Goal: Task Accomplishment & Management: Manage account settings

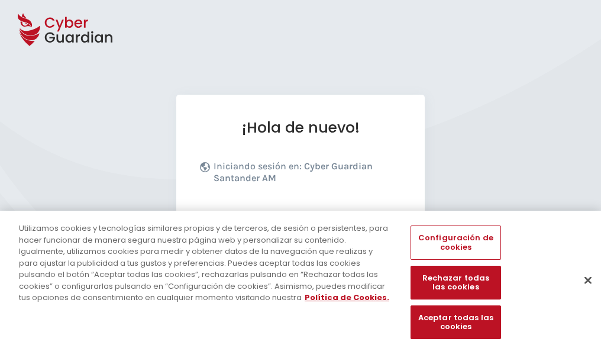
scroll to position [145, 0]
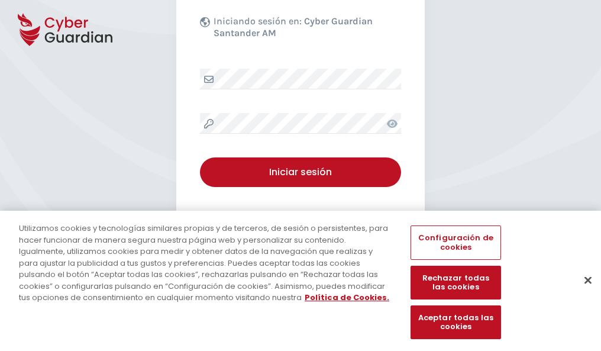
click at [582, 292] on button "Cerrar" at bounding box center [588, 280] width 26 height 26
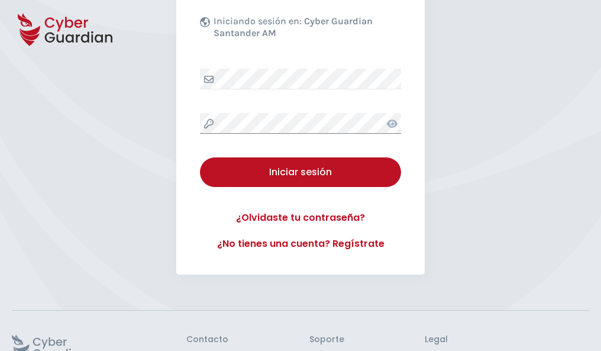
scroll to position [230, 0]
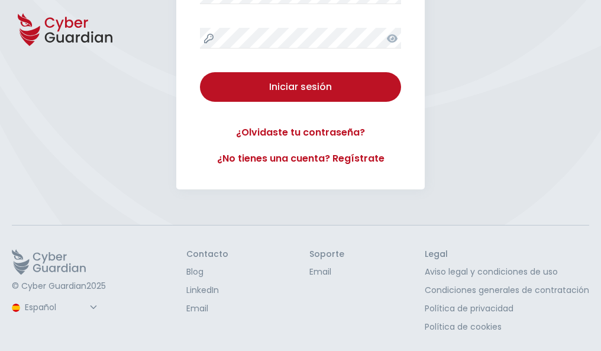
click at [200, 72] on button "Iniciar sesión" at bounding box center [300, 87] width 201 height 30
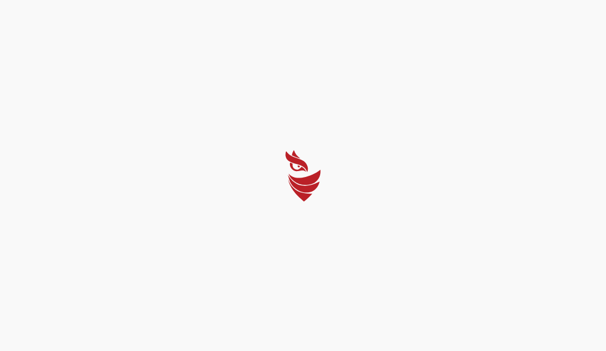
select select "Português (BR)"
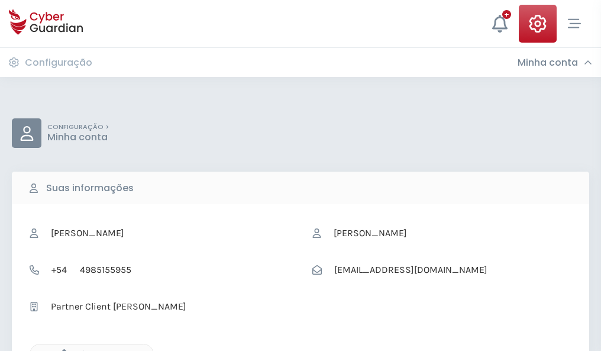
click at [61, 350] on icon "button" at bounding box center [61, 354] width 10 height 10
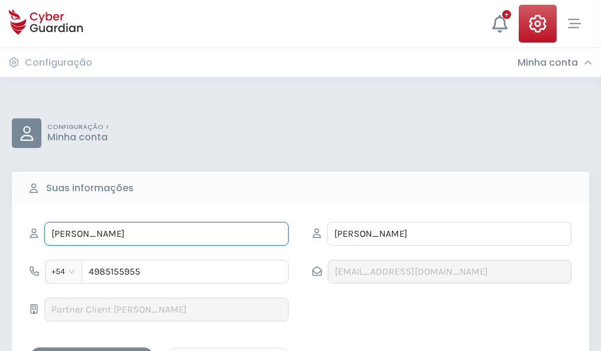
click at [166, 234] on input "FULGENCIO" at bounding box center [166, 234] width 244 height 24
type input "F"
type input "Adoración"
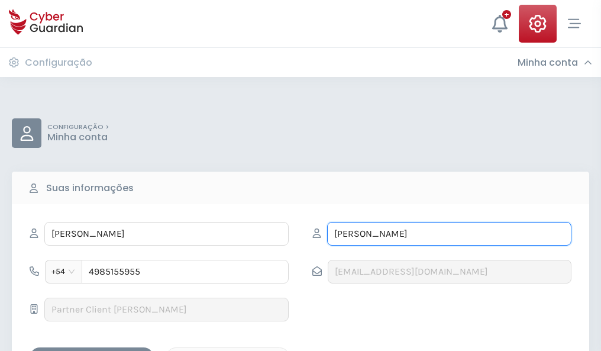
click at [449, 234] on input "PRADO" at bounding box center [449, 234] width 244 height 24
type input "P"
type input "Acevedo"
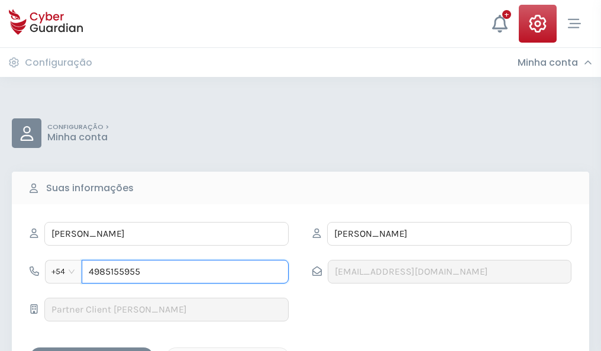
click at [185, 272] on input "4985155955" at bounding box center [185, 272] width 207 height 24
type input "4"
type input "4639783473"
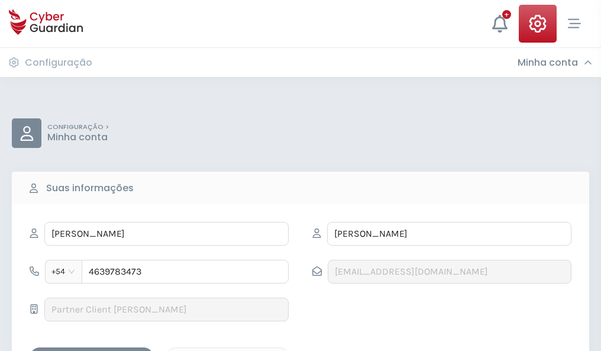
click at [92, 350] on div "Salvar alterações" at bounding box center [91, 357] width 107 height 15
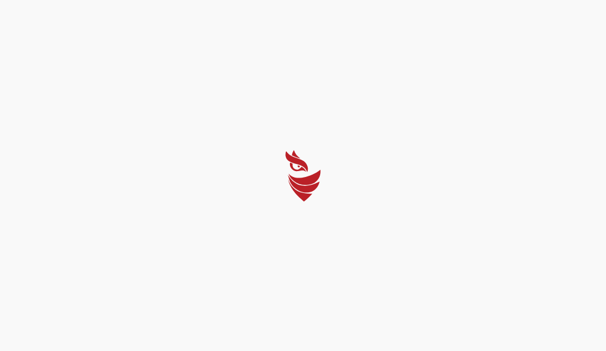
select select "Português (BR)"
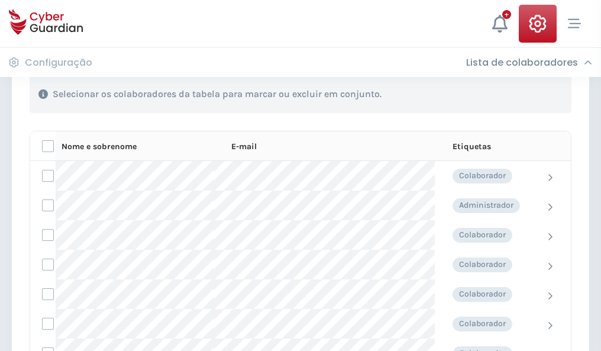
scroll to position [507, 0]
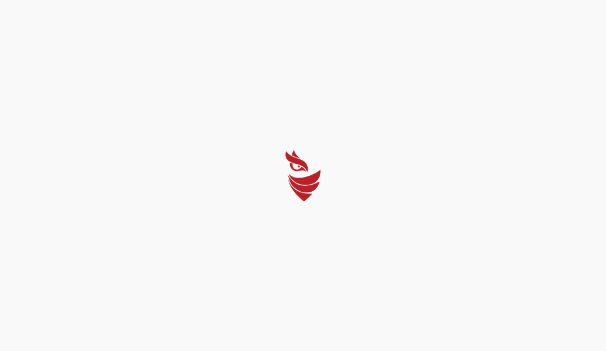
select select "Português (BR)"
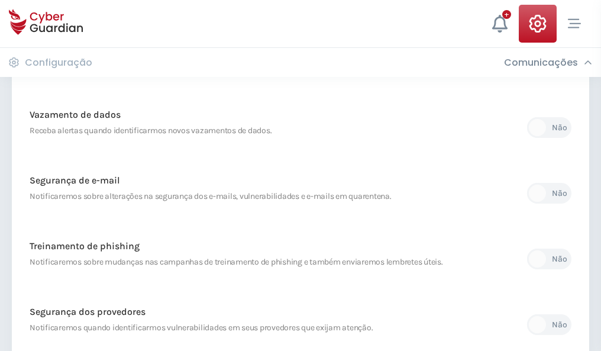
scroll to position [623, 0]
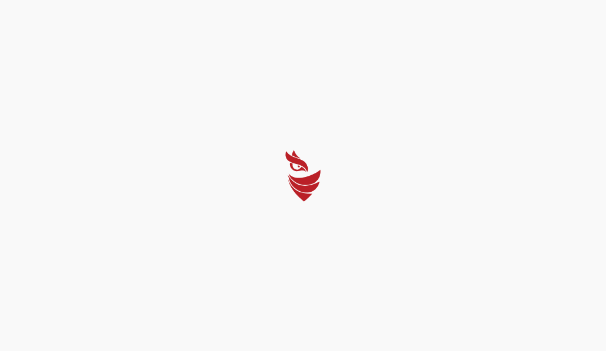
select select "Português (BR)"
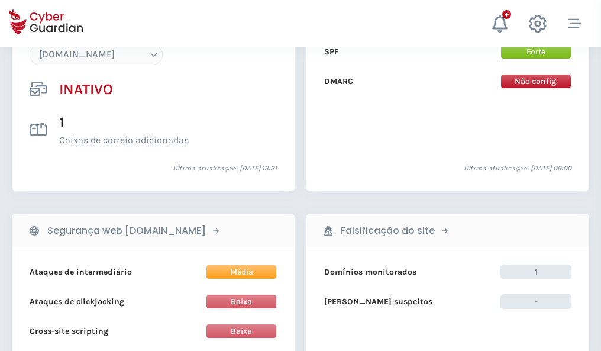
scroll to position [1114, 0]
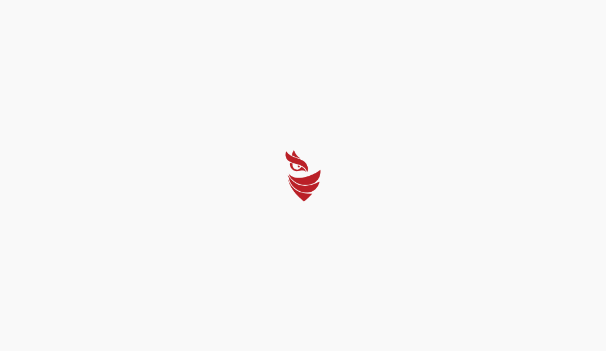
select select "Português (BR)"
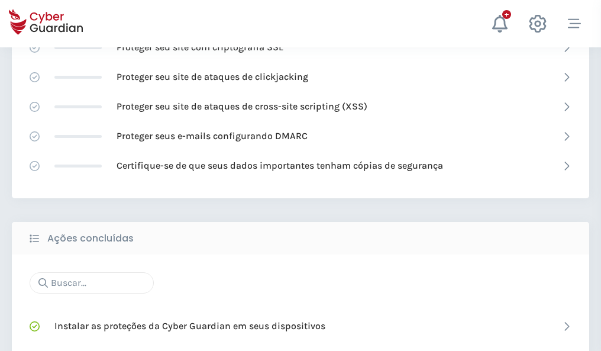
scroll to position [788, 0]
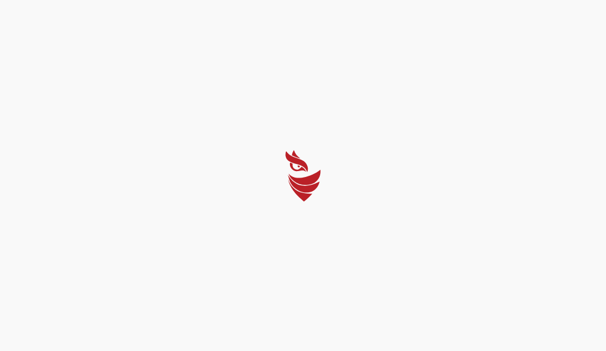
select select "Português (BR)"
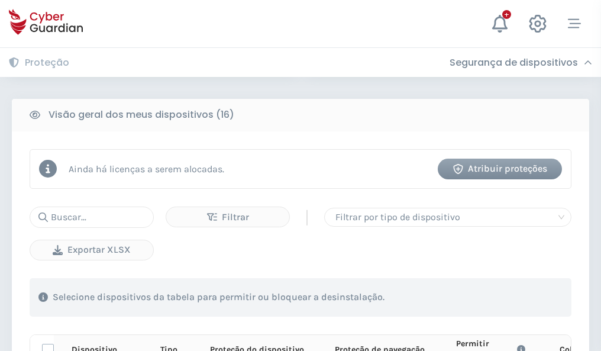
scroll to position [1046, 0]
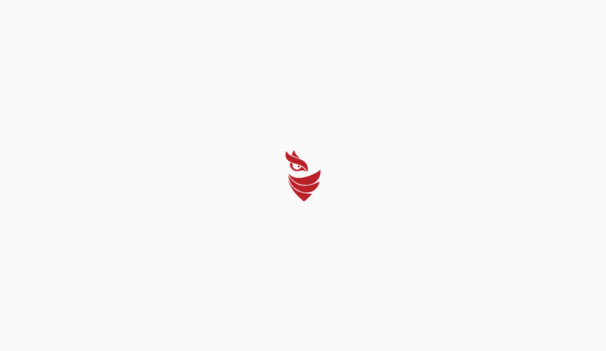
select select "Português (BR)"
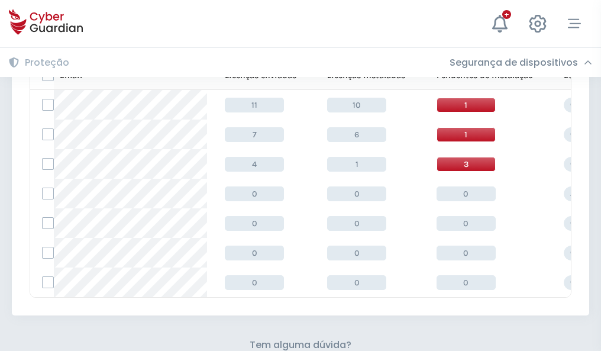
scroll to position [520, 0]
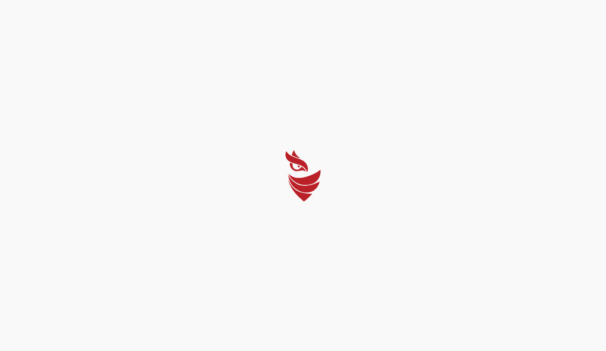
select select "Português (BR)"
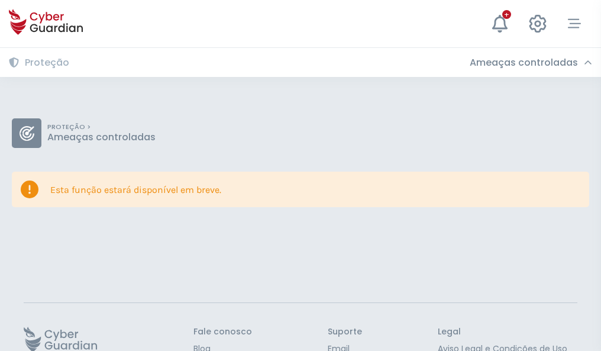
scroll to position [77, 0]
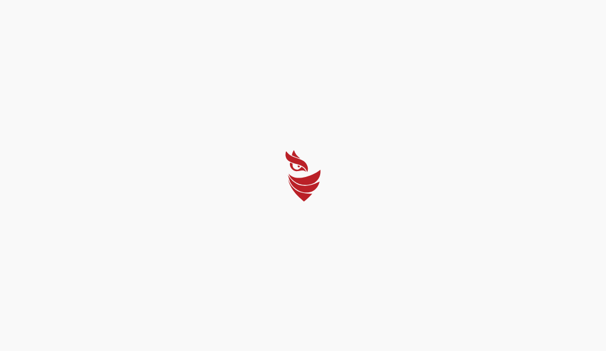
select select "Português (BR)"
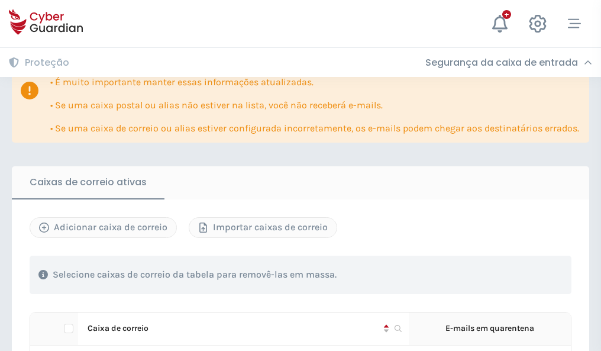
scroll to position [695, 0]
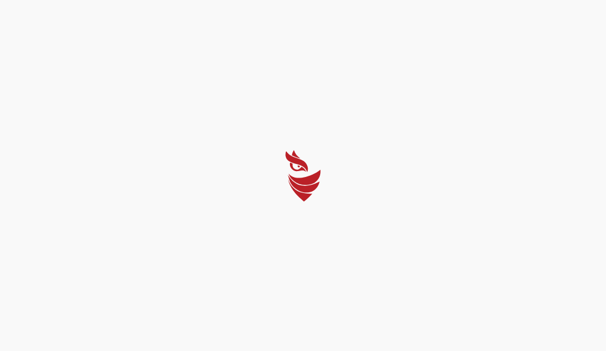
select select "Português (BR)"
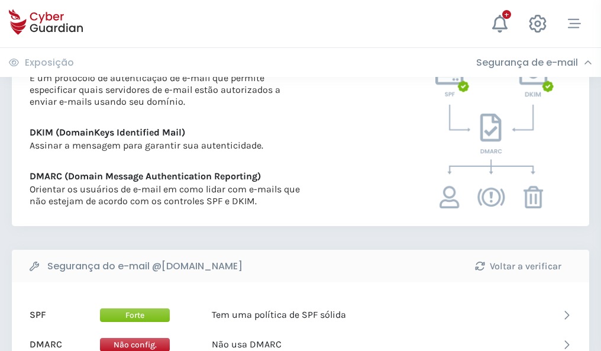
scroll to position [639, 0]
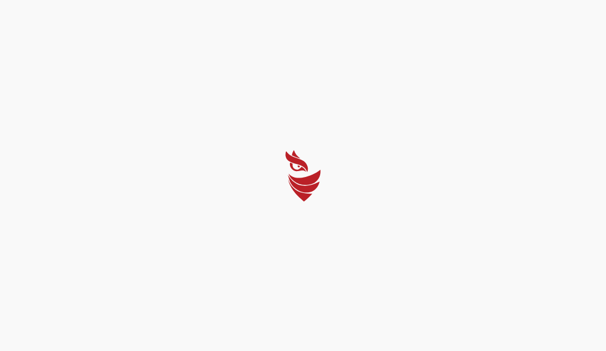
select select "Português (BR)"
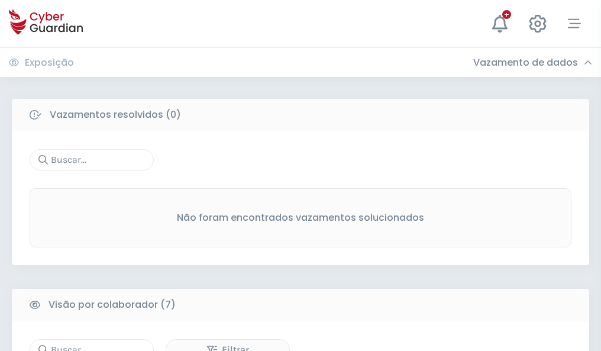
scroll to position [979, 0]
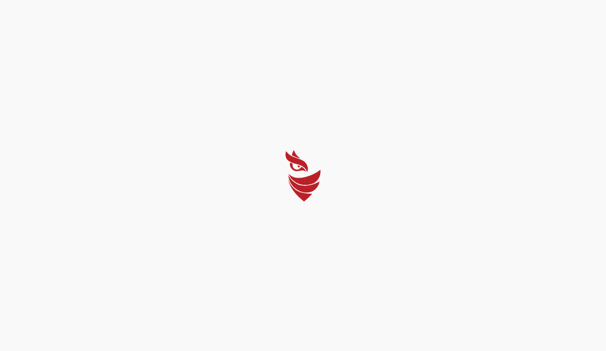
select select "Português (BR)"
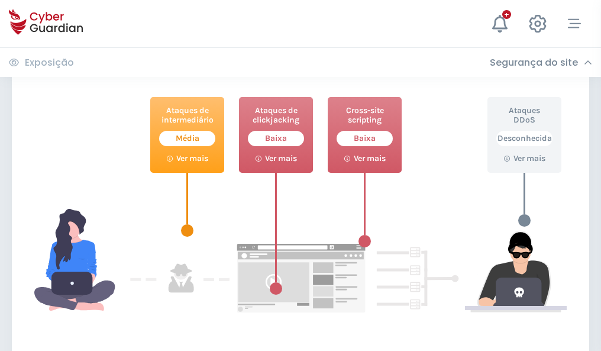
scroll to position [644, 0]
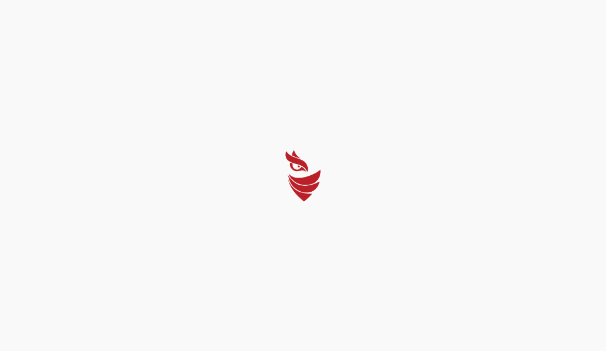
select select "Português (BR)"
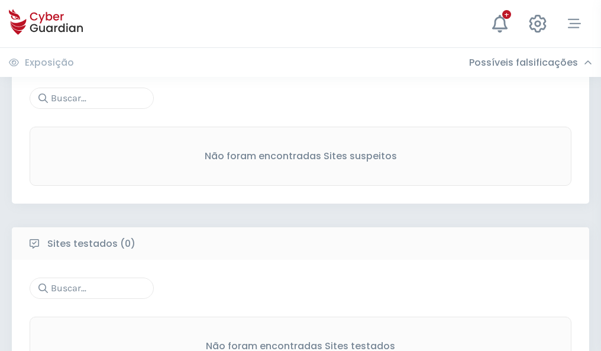
scroll to position [619, 0]
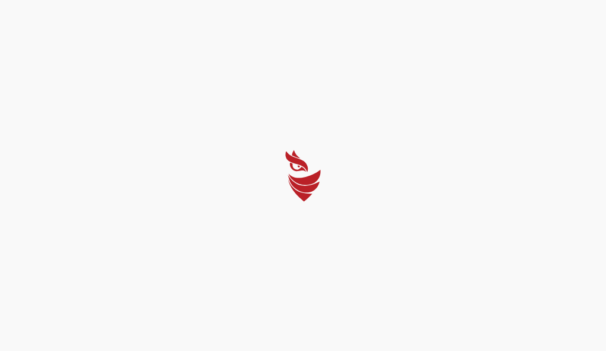
select select "Português (BR)"
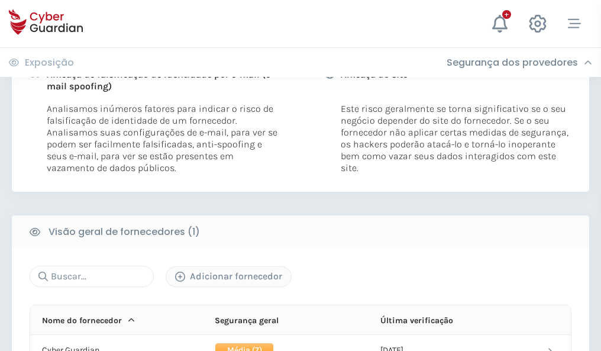
scroll to position [603, 0]
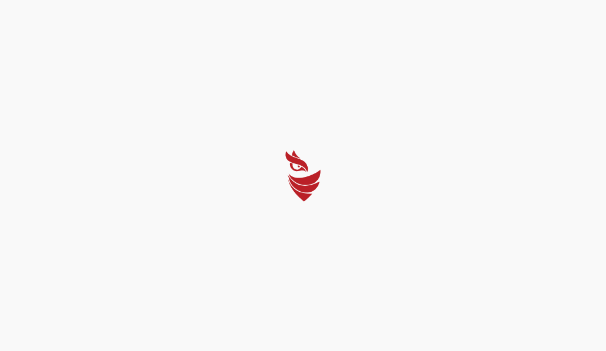
select select "Português (BR)"
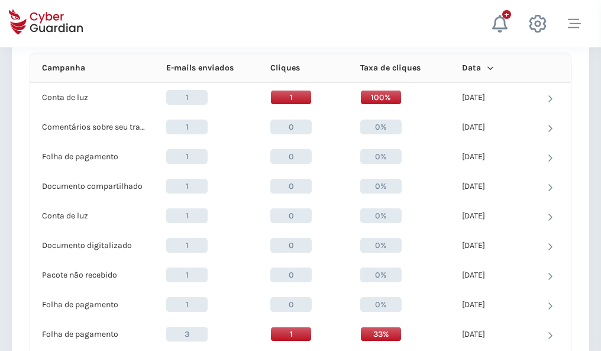
scroll to position [1061, 0]
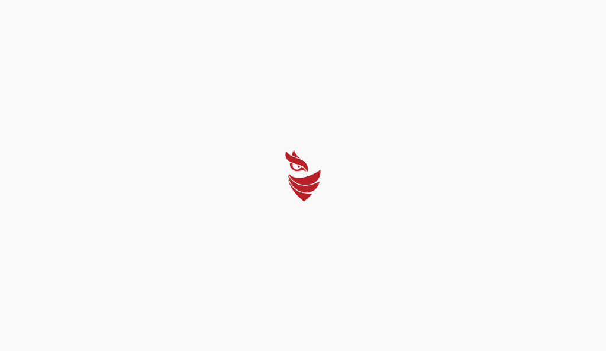
select select "Português (BR)"
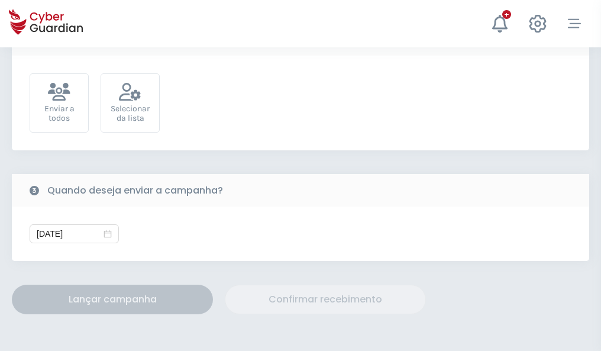
scroll to position [433, 0]
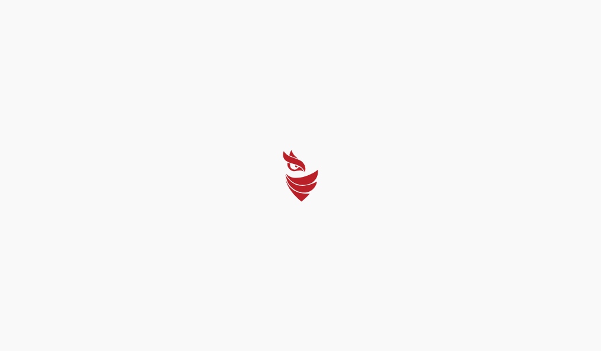
select select "Português (BR)"
